Goal: Transaction & Acquisition: Purchase product/service

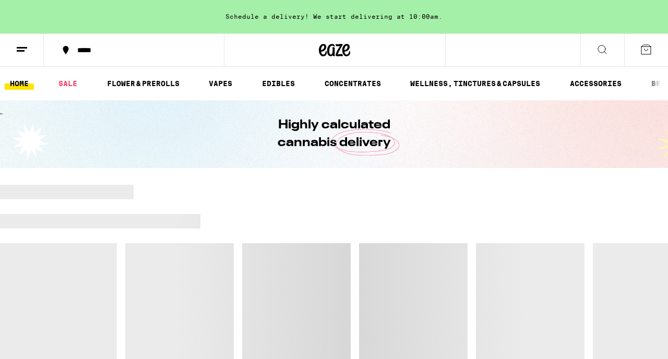
click at [25, 57] on button at bounding box center [22, 50] width 44 height 33
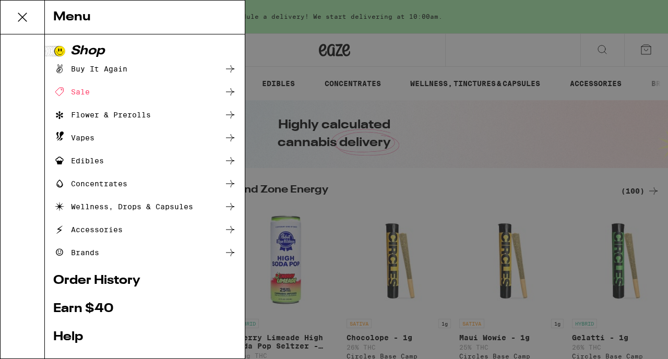
scroll to position [121, 0]
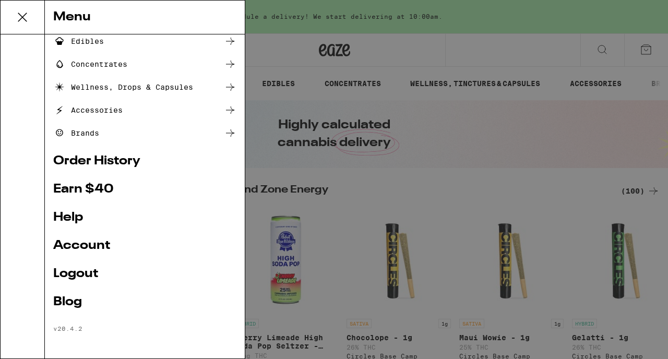
click at [80, 244] on link "Account" at bounding box center [144, 246] width 183 height 13
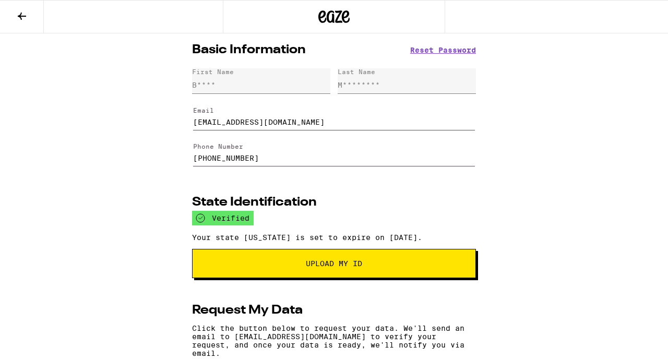
click at [26, 11] on icon at bounding box center [22, 16] width 13 height 13
